Goal: Information Seeking & Learning: Learn about a topic

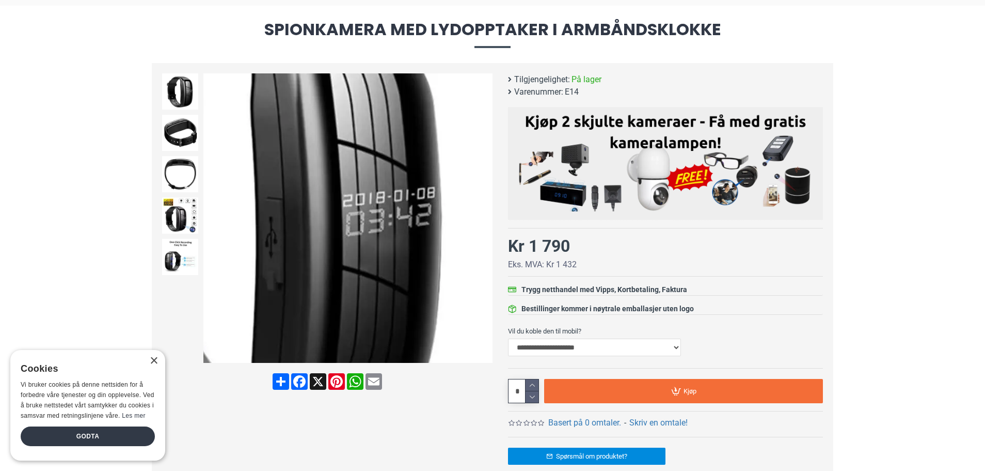
click at [482, 220] on div "Next slide" at bounding box center [484, 218] width 18 height 18
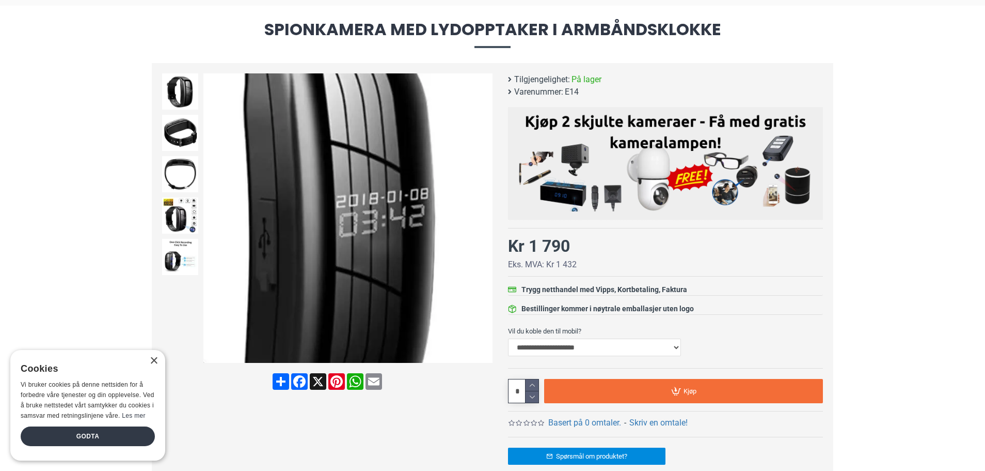
click at [482, 220] on div "Next slide" at bounding box center [484, 218] width 18 height 18
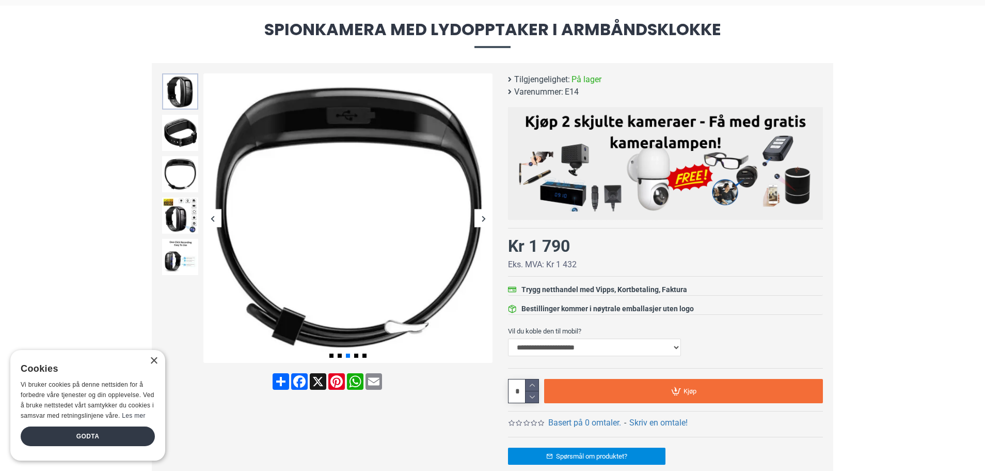
click at [184, 96] on img at bounding box center [180, 91] width 36 height 36
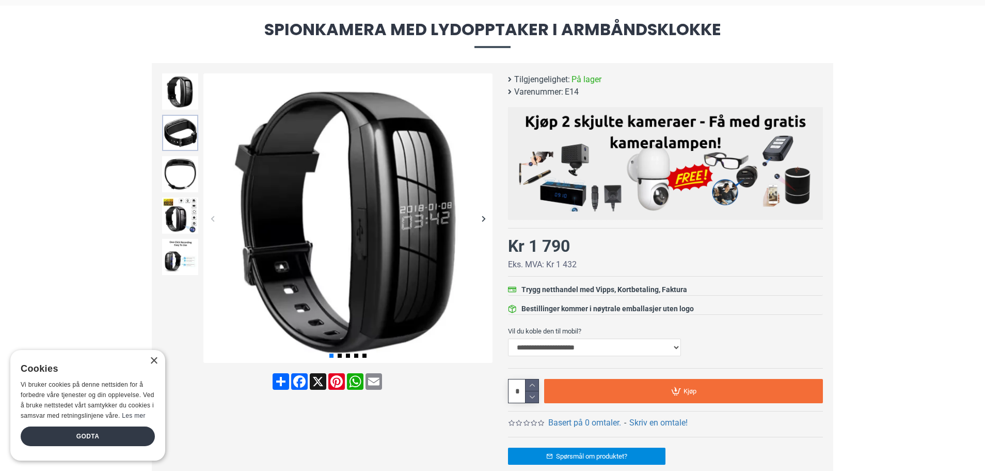
click at [177, 124] on img at bounding box center [180, 133] width 36 height 36
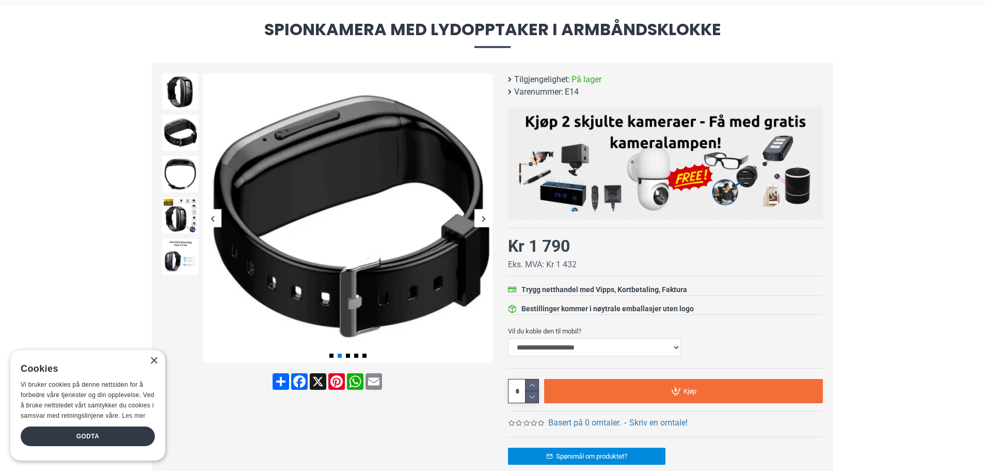
click at [179, 155] on div at bounding box center [180, 173] width 41 height 41
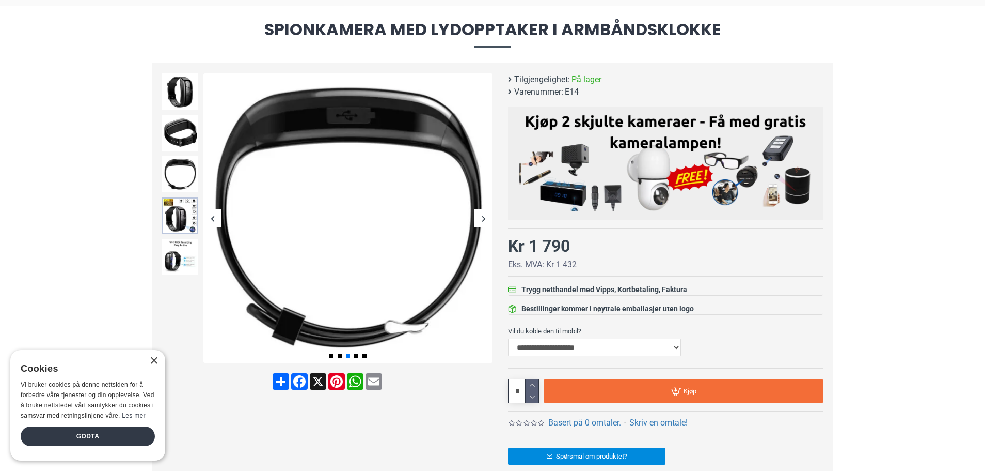
click at [177, 215] on img at bounding box center [180, 215] width 36 height 36
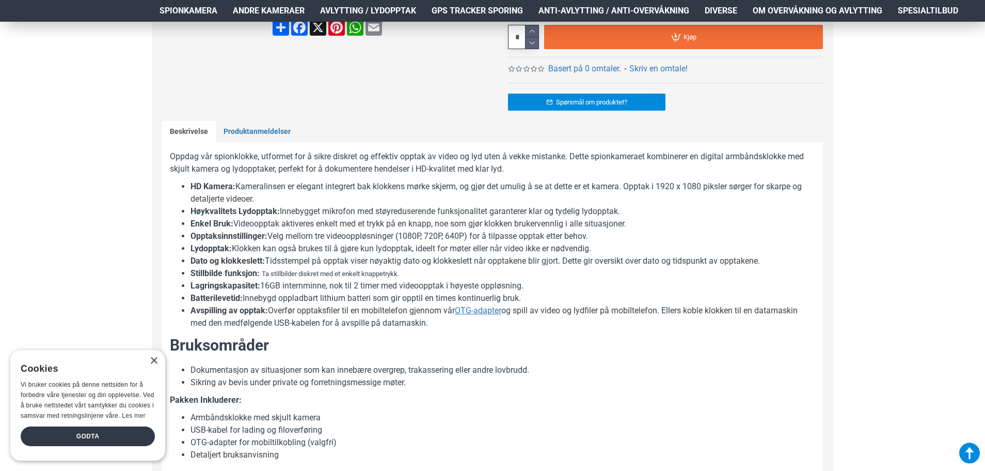
scroll to position [465, 0]
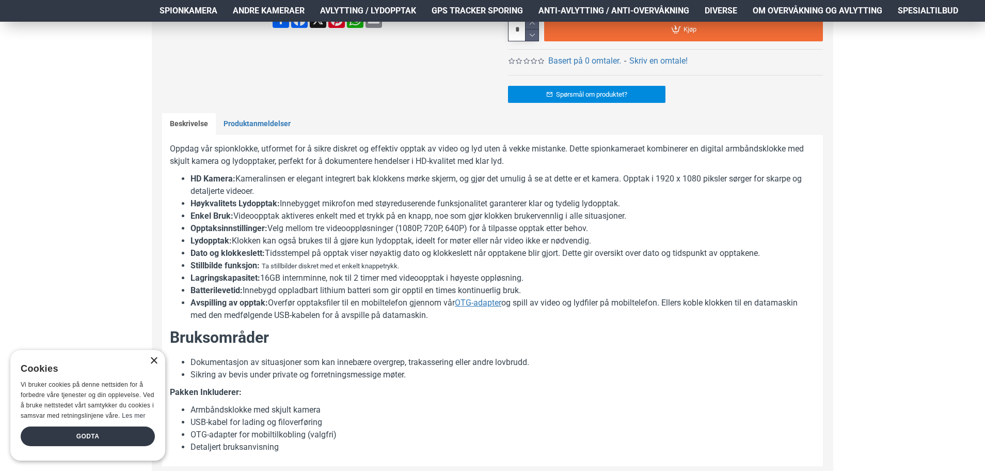
click at [153, 365] on div "×" at bounding box center [154, 361] width 8 height 8
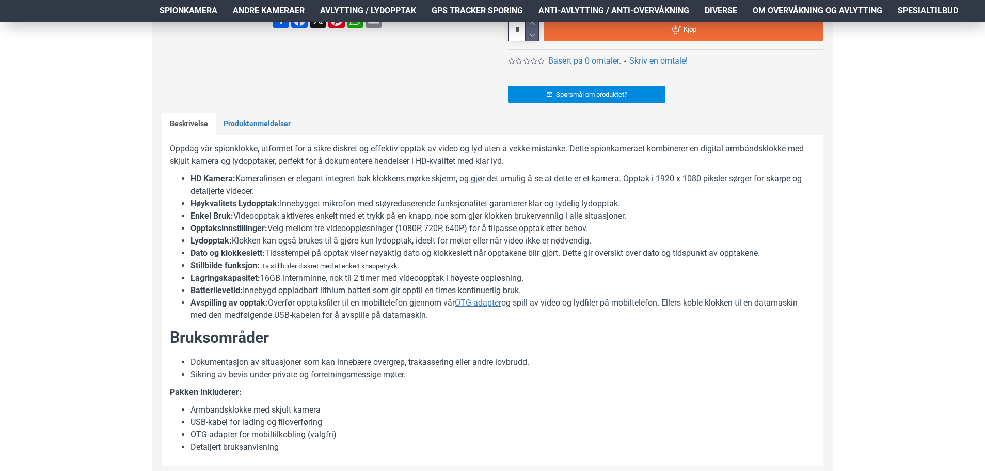
click at [677, 341] on h2 "Bruksområder" at bounding box center [493, 337] width 646 height 22
